Goal: Information Seeking & Learning: Learn about a topic

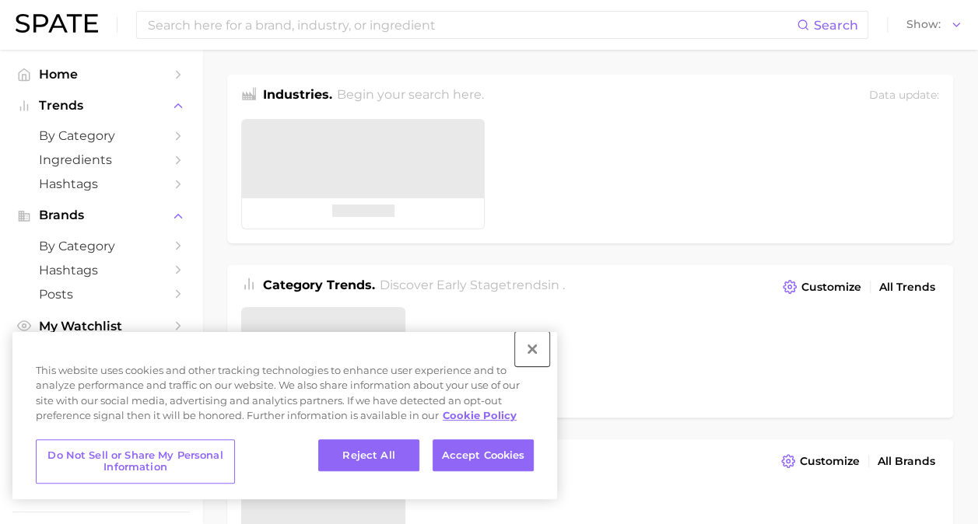
click at [533, 351] on button "Close" at bounding box center [532, 349] width 34 height 34
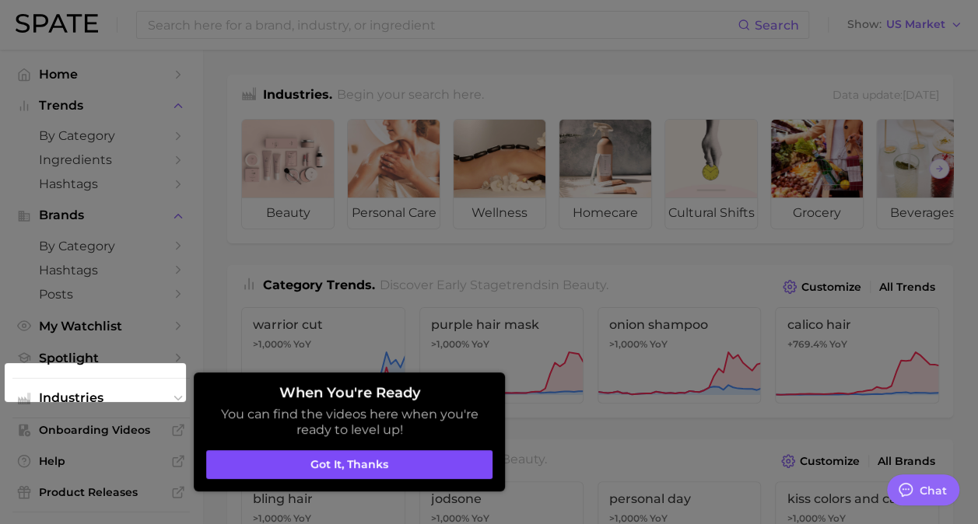
click at [309, 467] on button "Got it, thanks" at bounding box center [349, 465] width 286 height 30
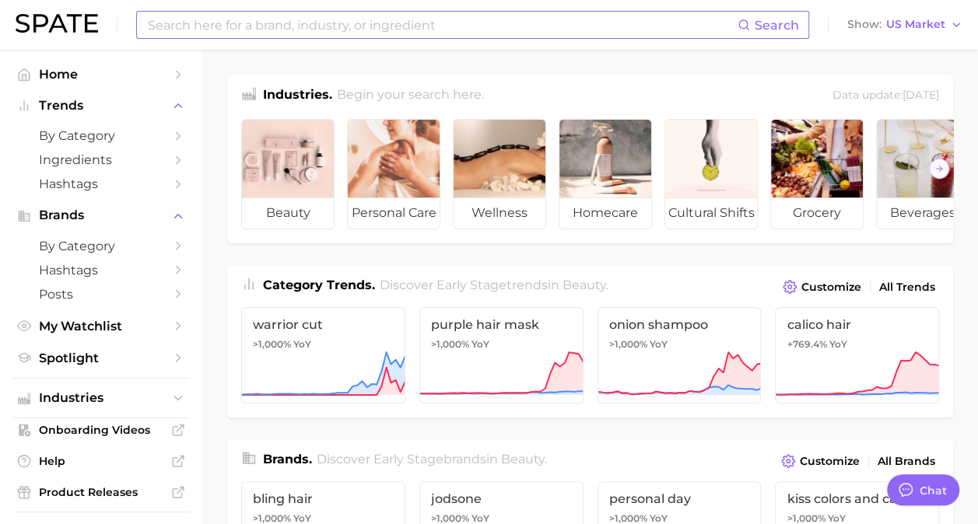
click at [362, 24] on input at bounding box center [441, 25] width 591 height 26
type input "japanese glutath"
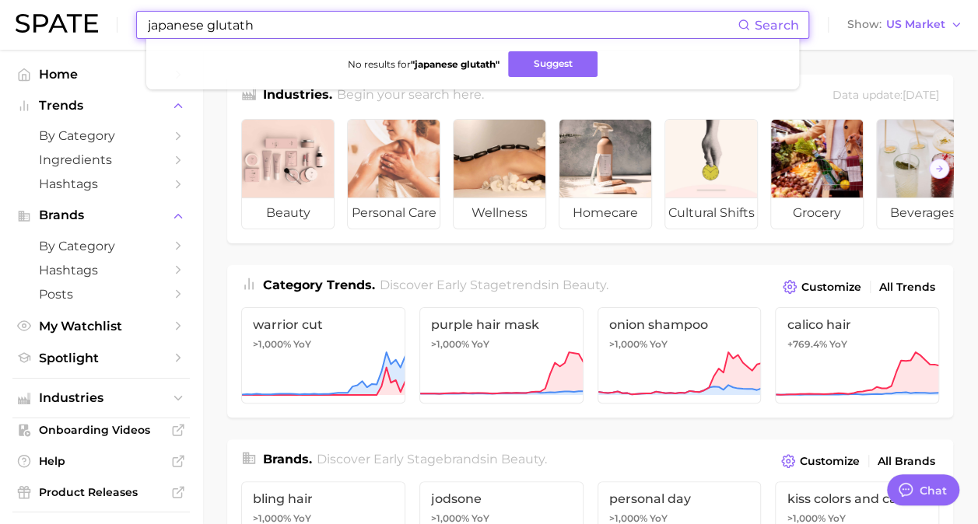
click at [362, 24] on input "japanese glutath" at bounding box center [441, 25] width 591 height 26
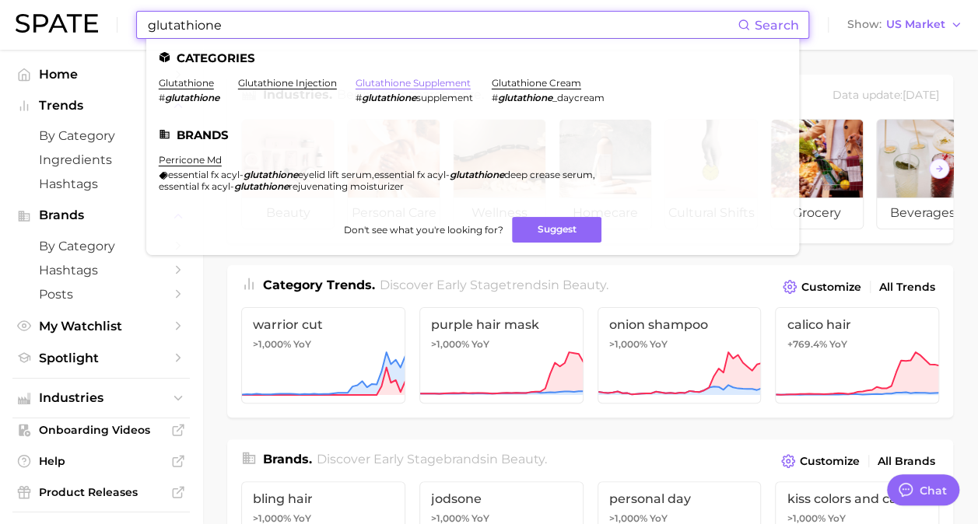
type input "glutathione"
click at [412, 88] on link "glutathione supplement" at bounding box center [412, 83] width 115 height 12
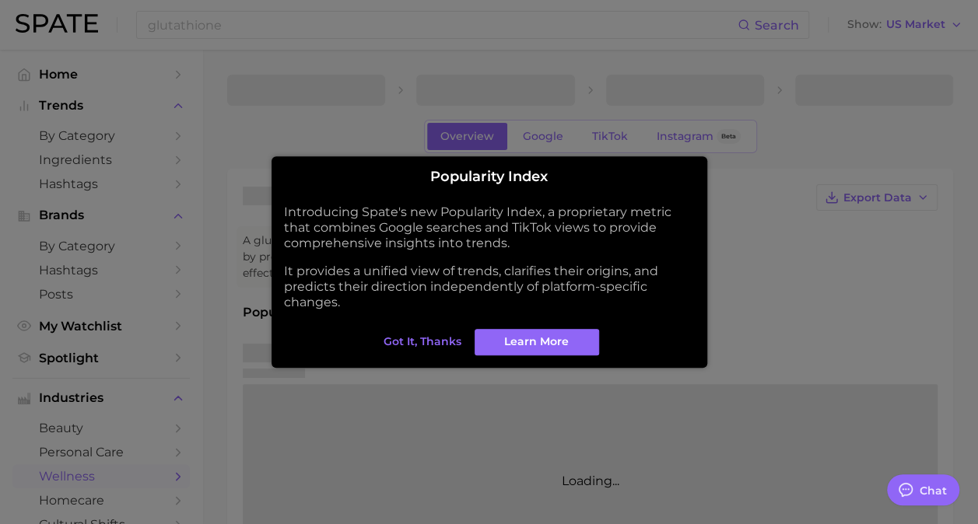
type textarea "x"
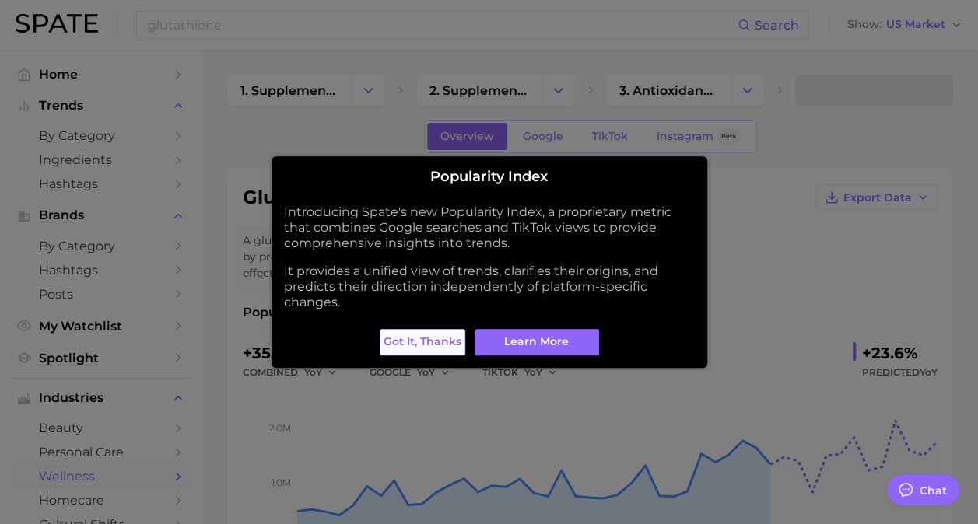
click at [436, 338] on span "Got it, thanks" at bounding box center [422, 341] width 78 height 13
